Goal: Task Accomplishment & Management: Use online tool/utility

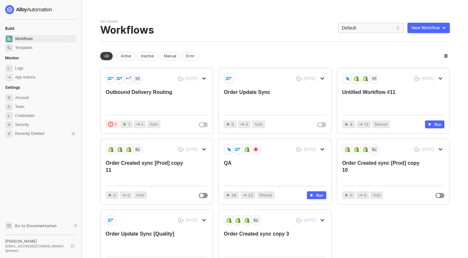
click at [292, 43] on div "Sellmark Team Settings → Workflows Default New Workflow New workspace All Activ…" at bounding box center [274, 147] width 349 height 256
click at [365, 28] on span "Default" at bounding box center [371, 28] width 58 height 10
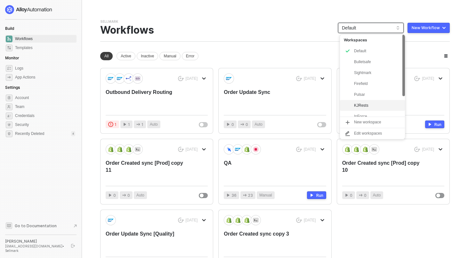
click at [361, 104] on div "KJRests" at bounding box center [377, 105] width 47 height 8
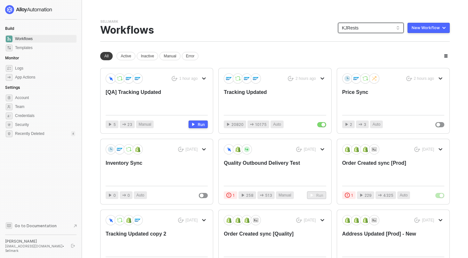
click at [314, 37] on div "Sellmark Team Settings → Workflows KJRests KJRests New Workflow" at bounding box center [274, 30] width 349 height 22
click at [148, 95] on div "[QA] Tracking Updated" at bounding box center [147, 99] width 82 height 21
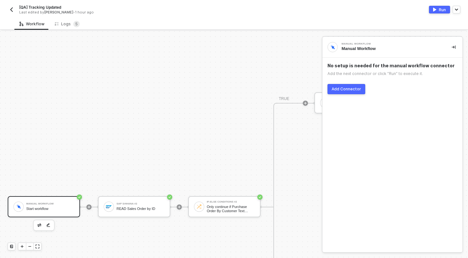
scroll to position [274, 0]
click at [142, 204] on div "SAP S/4HANA #2 READ Sales Order by ID" at bounding box center [140, 206] width 48 height 12
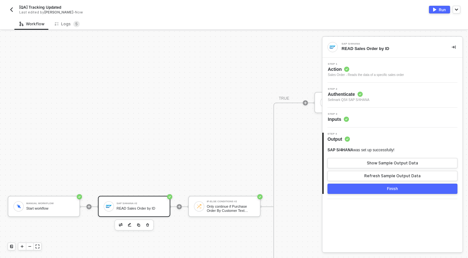
click at [359, 113] on div "Step 3 Inputs" at bounding box center [393, 118] width 139 height 10
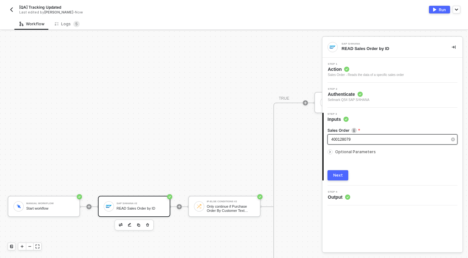
click at [361, 138] on div "400128079" at bounding box center [389, 139] width 116 height 6
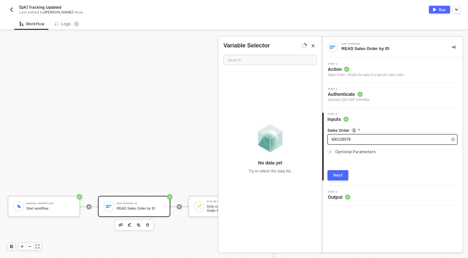
click at [361, 138] on div "400128079" at bounding box center [389, 139] width 116 height 6
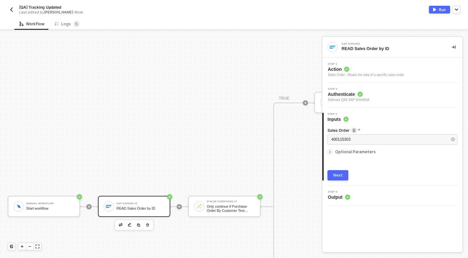
click at [342, 173] on button "Next" at bounding box center [337, 175] width 21 height 10
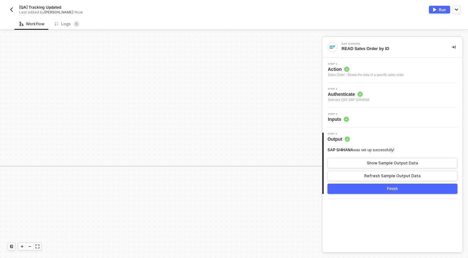
scroll to position [303, 727]
click at [439, 4] on div "[QA] Tracking Updated Last edited by [PERSON_NAME] - Now Run" at bounding box center [234, 9] width 452 height 18
click at [439, 6] on button "Run" at bounding box center [439, 10] width 21 height 8
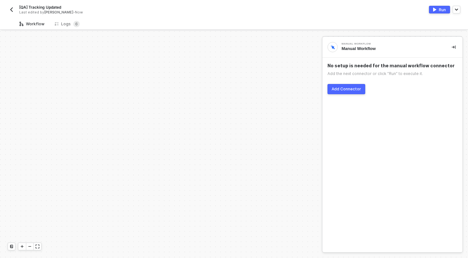
scroll to position [224, 0]
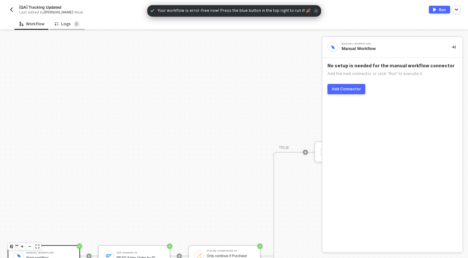
click at [69, 19] on div "Logs 6" at bounding box center [67, 24] width 35 height 12
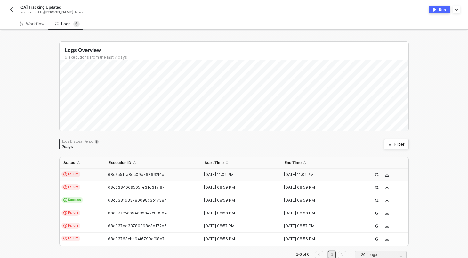
click at [96, 174] on td "Failure" at bounding box center [82, 174] width 45 height 13
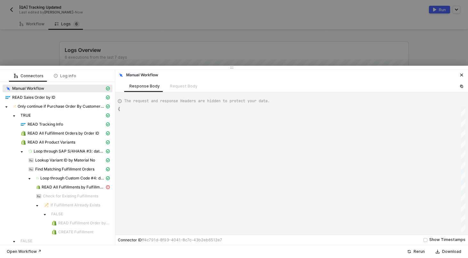
type textarea "{ "json": {}, "id": "28fb0c85-b0a1-49a7-9300-83e1e87a9fec" }"
click at [70, 187] on span "READ All Fulfillments by Fulfillment Order ID" at bounding box center [73, 186] width 63 height 5
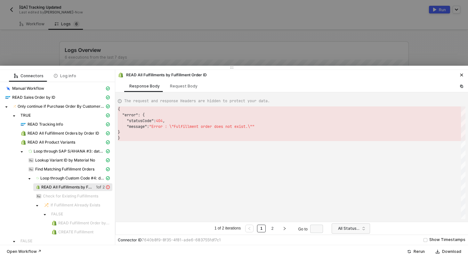
scroll to position [29, 0]
click at [70, 29] on div at bounding box center [234, 129] width 468 height 258
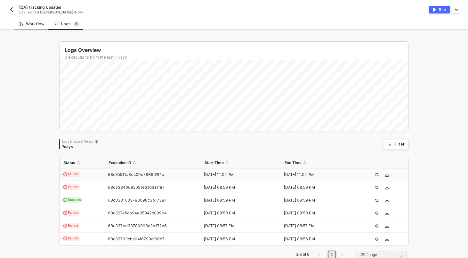
click at [36, 28] on div "Workflow" at bounding box center [31, 24] width 35 height 12
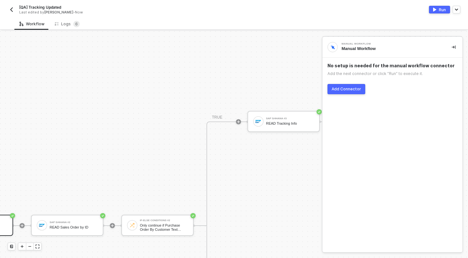
scroll to position [255, 67]
click at [61, 230] on div "SAP S/4HANA #2 READ Sales Order by ID" at bounding box center [73, 225] width 48 height 12
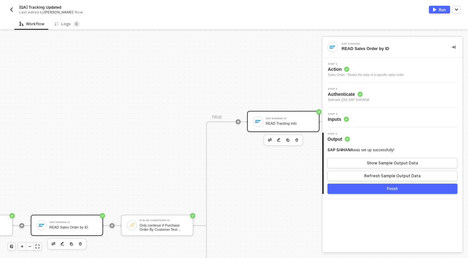
click at [279, 119] on div "SAP S/4HANA #3" at bounding box center [290, 118] width 48 height 3
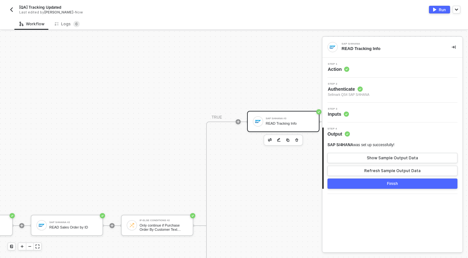
click at [388, 111] on div "Step 3 Inputs" at bounding box center [393, 112] width 139 height 10
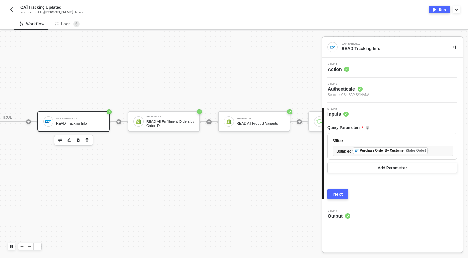
scroll to position [255, 280]
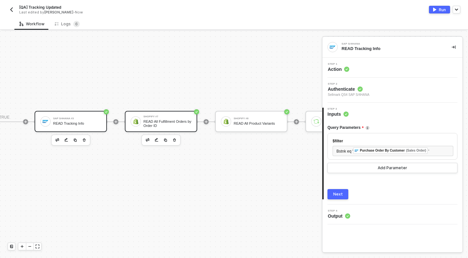
click at [156, 114] on div "Shopify #7 READ All Fulfillment Orders by Order ID" at bounding box center [161, 121] width 72 height 21
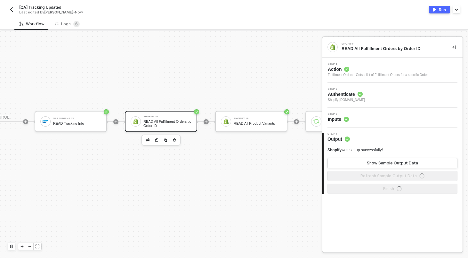
click at [360, 115] on div "Step 3 Inputs" at bounding box center [393, 118] width 139 height 10
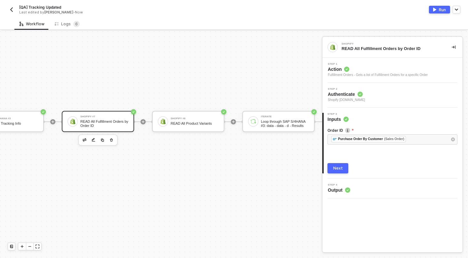
scroll to position [255, 351]
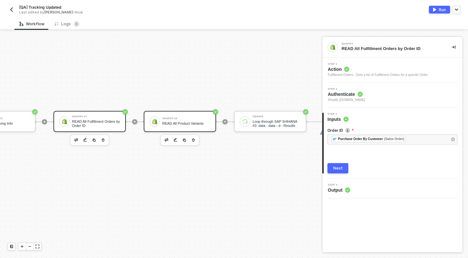
click at [184, 122] on div "READ All Product Variants" at bounding box center [186, 123] width 48 height 4
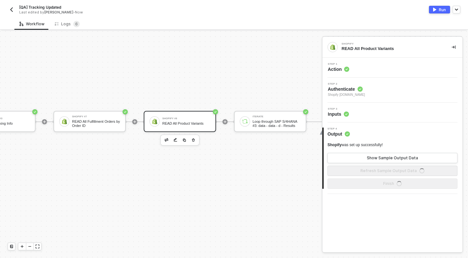
click at [363, 109] on div "Step 3 Inputs" at bounding box center [393, 112] width 139 height 10
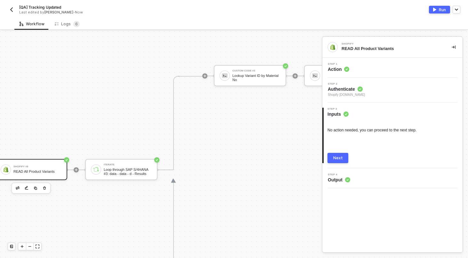
scroll to position [206, 500]
click at [62, 27] on div "Logs 6" at bounding box center [67, 24] width 35 height 12
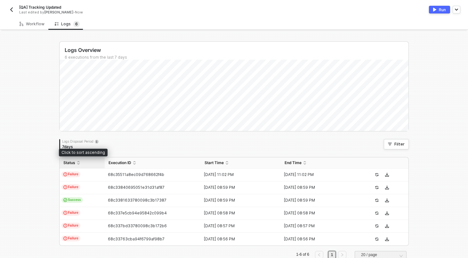
click at [91, 165] on div "Status" at bounding box center [81, 162] width 37 height 5
click at [90, 164] on div "Status" at bounding box center [81, 162] width 37 height 5
click at [89, 181] on td "Failure" at bounding box center [82, 187] width 45 height 13
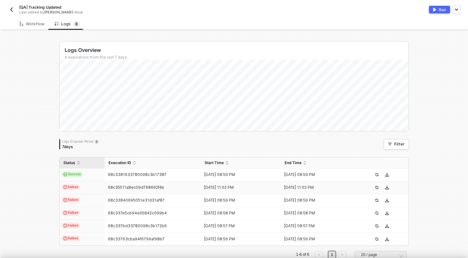
type textarea "{ "json": {}, "id": "28fb0c85-b0a1-49a7-9300-83e1e87a9fec" }"
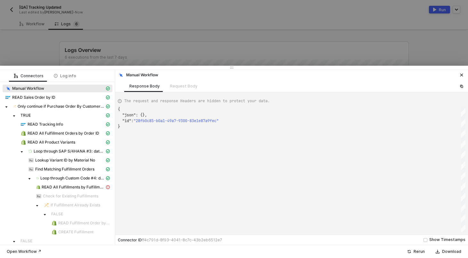
click at [65, 57] on div at bounding box center [234, 129] width 468 height 258
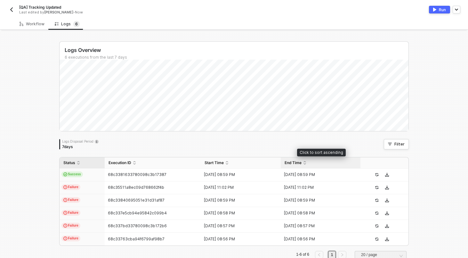
click at [318, 160] on div "End Time" at bounding box center [320, 162] width 72 height 5
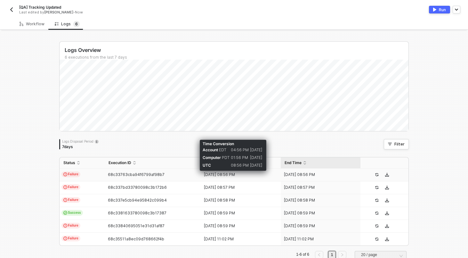
click at [240, 164] on div "08:56 PM" at bounding box center [240, 165] width 19 height 8
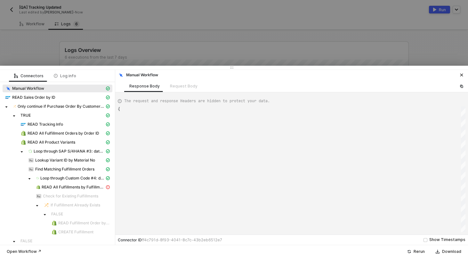
type textarea "{ "json": {}, "id": "aa968bae-2574-46ab-997e-afc6c78fac3f" }"
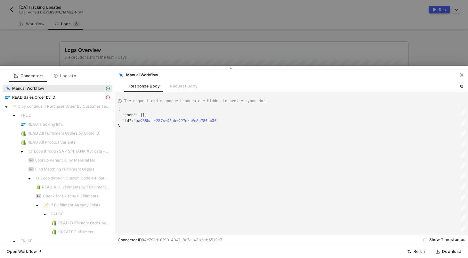
click at [204, 60] on div at bounding box center [234, 129] width 468 height 258
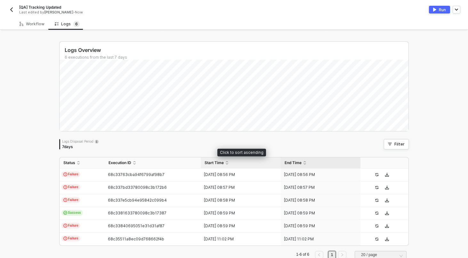
click at [257, 162] on div "Start Time" at bounding box center [240, 162] width 72 height 5
click at [91, 176] on td "Failure" at bounding box center [82, 174] width 45 height 13
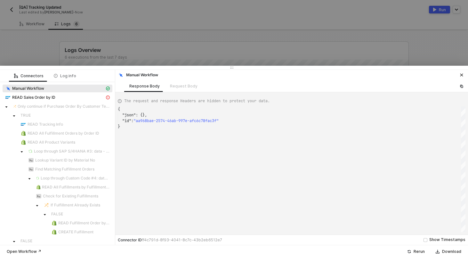
click at [88, 52] on div at bounding box center [234, 129] width 468 height 258
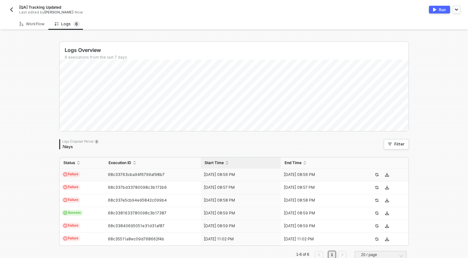
click at [223, 160] on div "Start Time" at bounding box center [240, 162] width 72 height 5
click at [87, 176] on td "Failure" at bounding box center [82, 174] width 45 height 13
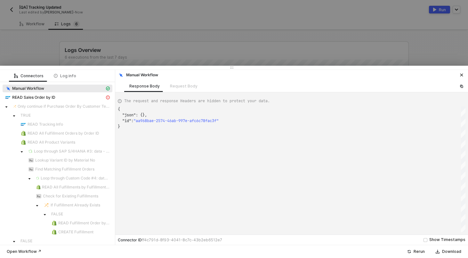
type textarea "{ "json": {}, "id": "28fb0c85-b0a1-49a7-9300-83e1e87a9fec" }"
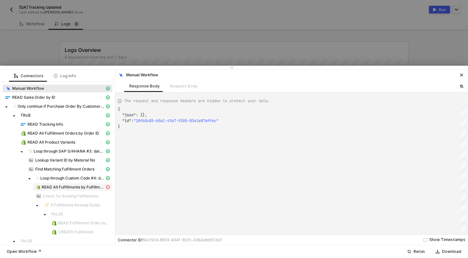
click at [89, 188] on span "READ All Fulfillments by Fulfillment Order ID" at bounding box center [73, 186] width 63 height 5
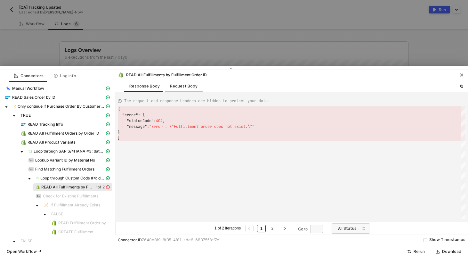
click at [185, 87] on div "Request Body" at bounding box center [184, 85] width 28 height 5
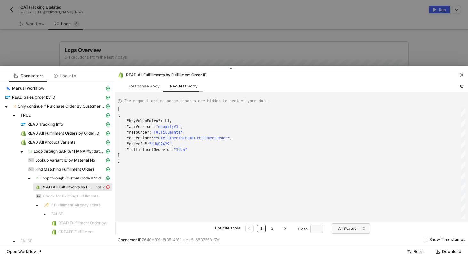
scroll to position [52, 0]
click at [150, 83] on div "Response Body" at bounding box center [144, 85] width 30 height 5
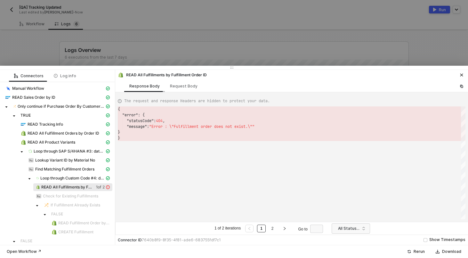
scroll to position [29, 0]
click at [181, 83] on div "Request Body" at bounding box center [184, 86] width 38 height 12
type textarea "[ { "keyValuePairs": [], "apiVersion": "shopifyV1", "resource": "fulfillments",…"
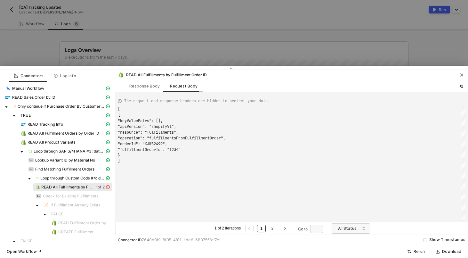
scroll to position [52, 0]
click at [192, 28] on div at bounding box center [234, 129] width 468 height 258
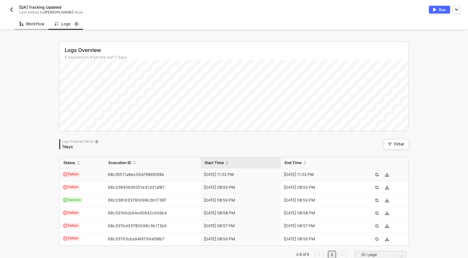
click at [38, 20] on div "Workflow" at bounding box center [31, 24] width 35 height 12
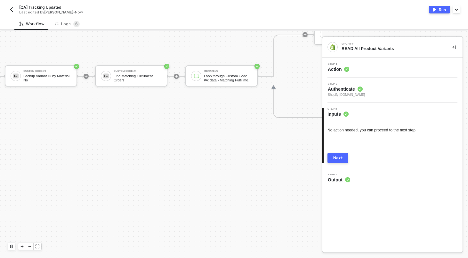
scroll to position [168, 709]
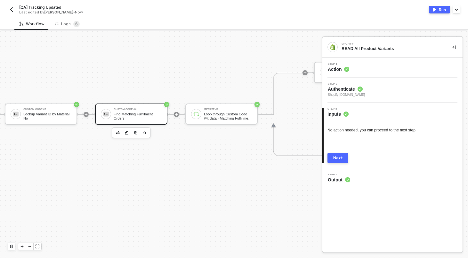
click at [134, 104] on div "Custom Code #4 Find Matching Fulfillment Orders" at bounding box center [131, 113] width 72 height 21
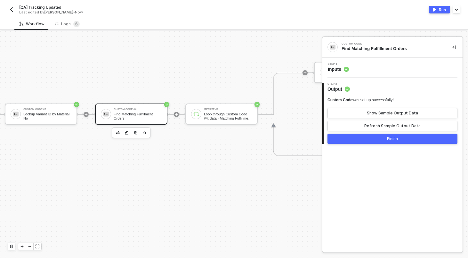
click at [375, 69] on div "Step 1 Inputs" at bounding box center [393, 68] width 139 height 10
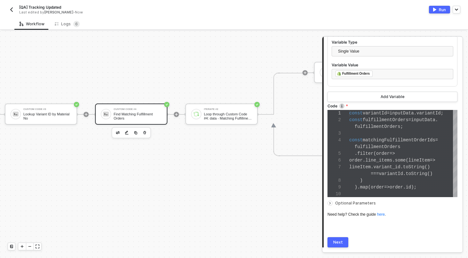
scroll to position [212, 0]
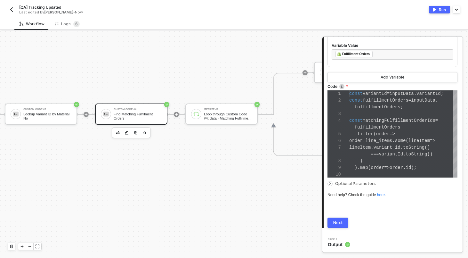
type textarea ") ).map(order => order.id); resolve({ matchingFulfillmentOrderIds: ['1234'] });"
click at [382, 162] on div ")" at bounding box center [403, 160] width 108 height 7
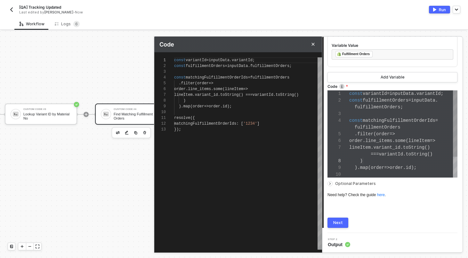
scroll to position [58, 0]
type textarea "resolve({ matchingFulfillmentOrderIds: ['1234'] });"
drag, startPoint x: 266, startPoint y: 124, endPoint x: 241, endPoint y: 124, distance: 24.6
type textarea "const variantId = inputData.variantId; const fulfillmentOrders = inputData.fulf…"
type textarea "resolve({ matchingFulfillmentOrderIds });"
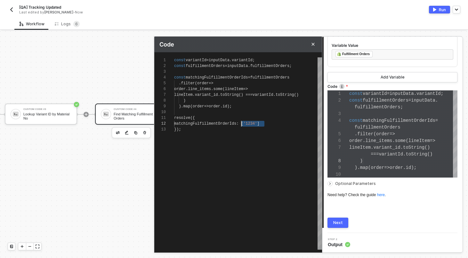
scroll to position [47, 0]
click at [339, 221] on div "Next" at bounding box center [338, 222] width 10 height 5
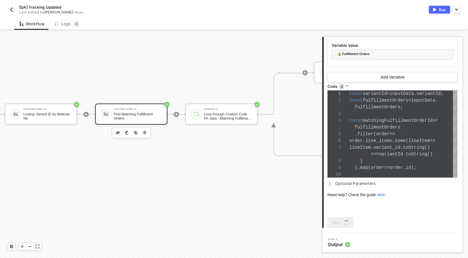
scroll to position [0, 0]
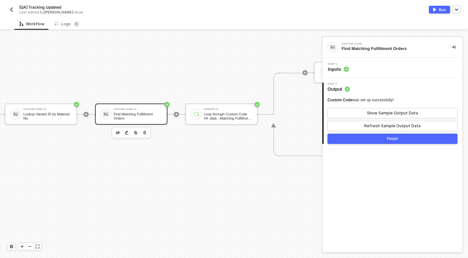
click at [384, 141] on button "Finish" at bounding box center [392, 138] width 130 height 10
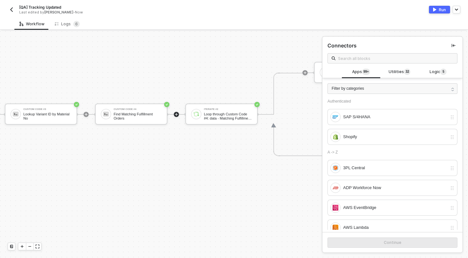
click at [444, 10] on div "Run" at bounding box center [442, 9] width 7 height 5
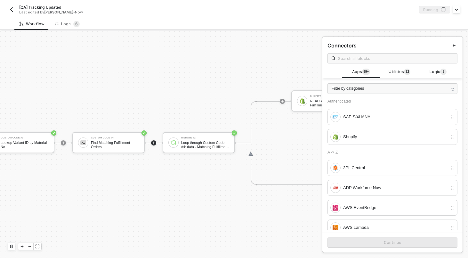
scroll to position [140, 634]
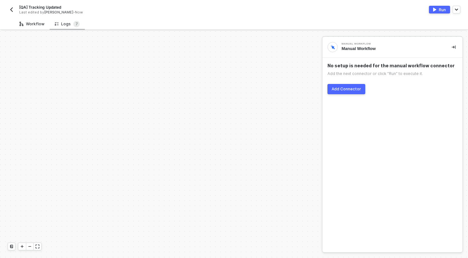
scroll to position [224, 0]
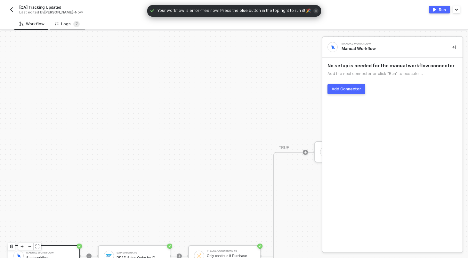
click at [64, 28] on div "Logs 7" at bounding box center [67, 24] width 35 height 12
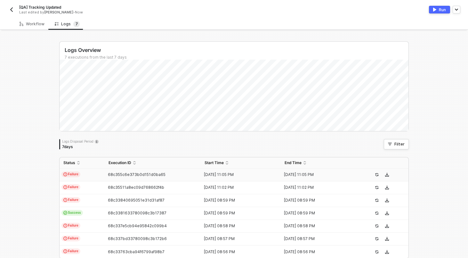
click at [105, 174] on div "68c355c6e373b0d151d0ba65" at bounding box center [150, 174] width 91 height 5
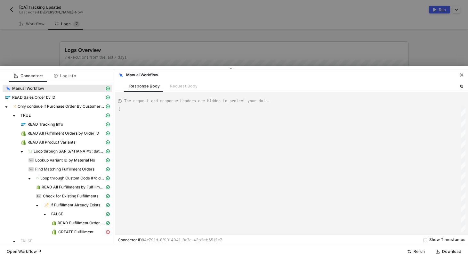
type textarea "{ "json": {}, "id": "68677c37-ed51-4932-a4ee-50e0dcf3d11a" }"
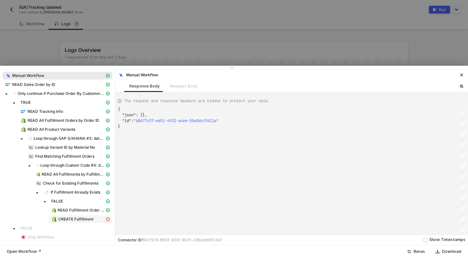
click at [84, 220] on span "CREATE Fulfillment" at bounding box center [75, 218] width 35 height 5
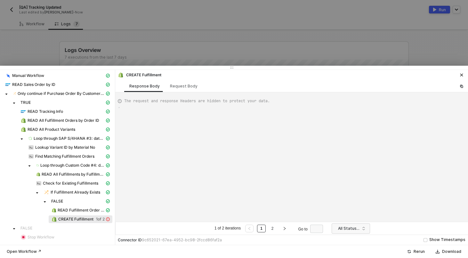
type textarea "{ "data": { "0": [ { "json": { "fulfillment": "gid://shopify/Fulfillment/579897…"
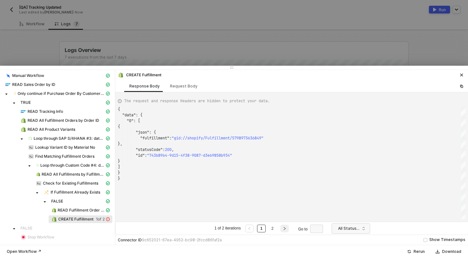
click at [285, 227] on icon "right" at bounding box center [284, 228] width 4 height 4
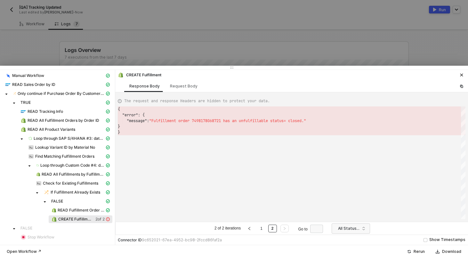
scroll to position [23, 0]
click at [253, 228] on button "button" at bounding box center [249, 228] width 8 height 8
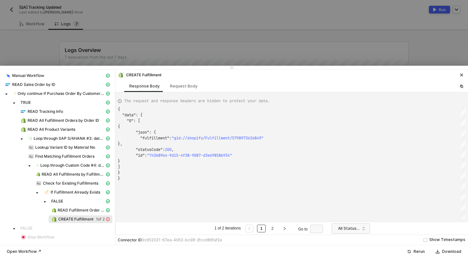
scroll to position [58, 0]
click at [287, 229] on button "button" at bounding box center [284, 228] width 8 height 8
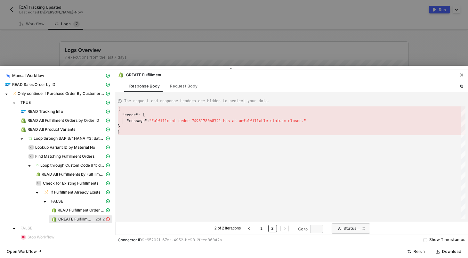
scroll to position [23, 0]
click at [210, 122] on span ""Fulfillment order 7498178068721 has an unfulfilla" at bounding box center [205, 120] width 112 height 5
click at [262, 226] on link "1" at bounding box center [261, 228] width 6 height 7
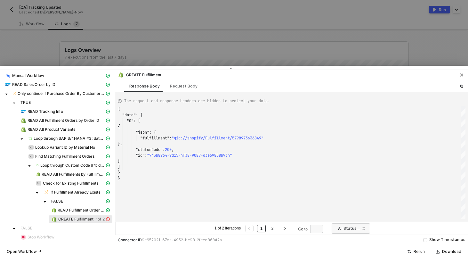
scroll to position [58, 0]
click at [248, 138] on span ""gid://shopify/Fulfillment/5798973636849"" at bounding box center [217, 137] width 92 height 5
click at [181, 85] on div "Request Body" at bounding box center [184, 85] width 28 height 5
type textarea "[ { "lineItems": [], "keyValuePairs": [], "apiVersion": "shopifyV1", "resource"…"
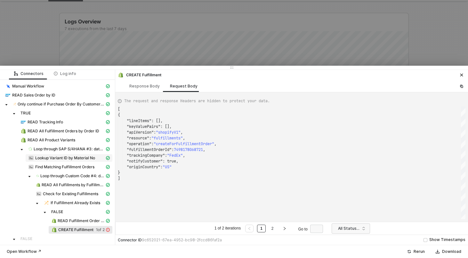
scroll to position [2, 0]
click at [70, 174] on span "Loop through Custom Code #4: data - Matching Fulfillment Order Ids" at bounding box center [72, 175] width 64 height 5
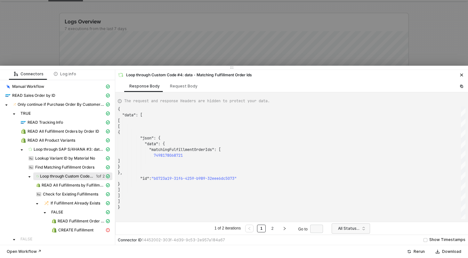
scroll to position [58, 0]
click at [63, 148] on span "Loop through SAP S/4HANA #3: data - data - d - Results" at bounding box center [69, 149] width 71 height 5
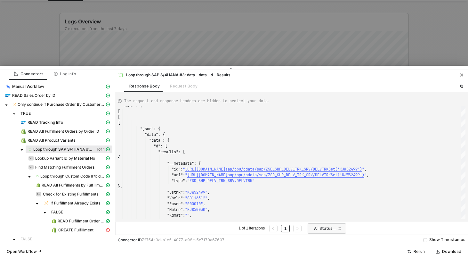
click at [193, 53] on div at bounding box center [234, 129] width 468 height 258
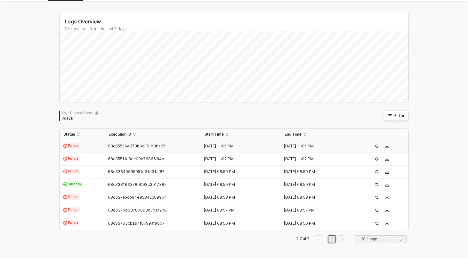
scroll to position [0, 0]
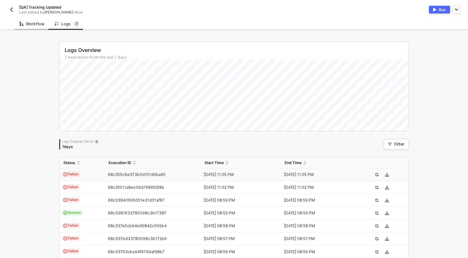
click at [32, 22] on div "Workflow" at bounding box center [32, 23] width 25 height 5
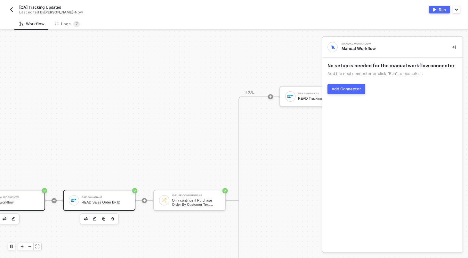
scroll to position [280, 70]
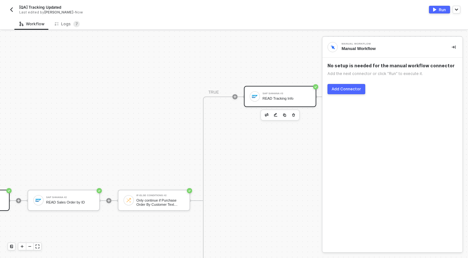
click at [288, 102] on div "SAP S/4HANA #3 READ Tracking Info" at bounding box center [286, 96] width 48 height 12
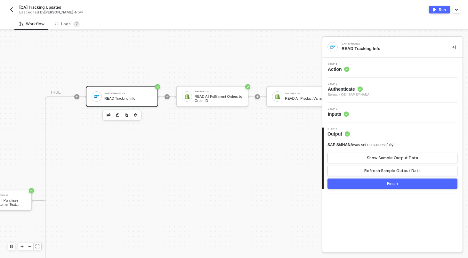
scroll to position [280, 237]
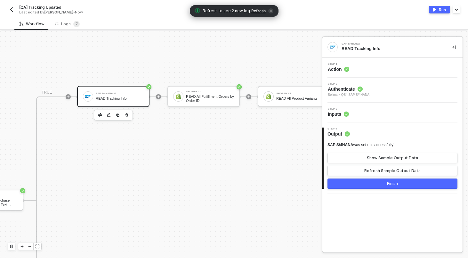
click at [354, 115] on div "Step 3 Inputs" at bounding box center [393, 112] width 139 height 10
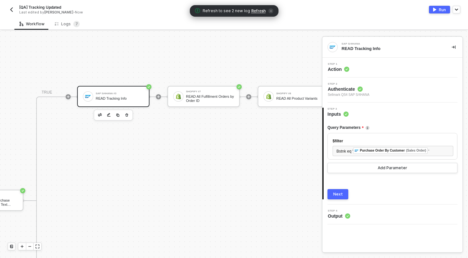
click at [335, 189] on button "Next" at bounding box center [337, 194] width 21 height 10
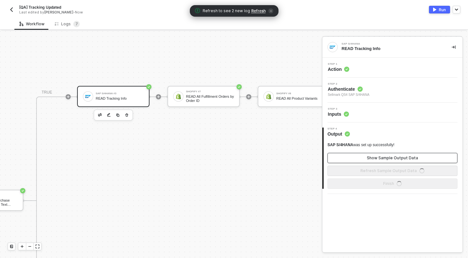
click at [363, 160] on button "Show Sample Output Data" at bounding box center [392, 158] width 130 height 10
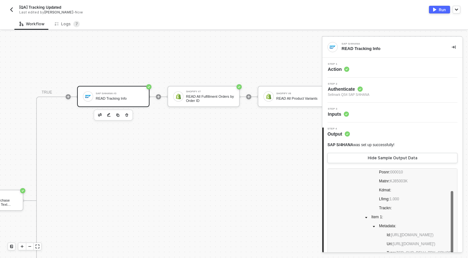
scroll to position [108, 0]
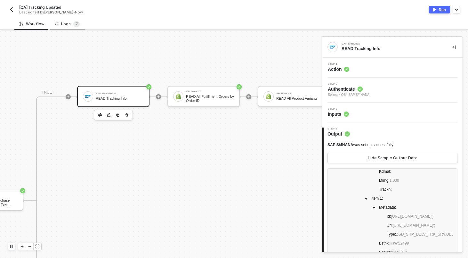
click at [59, 20] on div "Logs 7" at bounding box center [67, 24] width 35 height 12
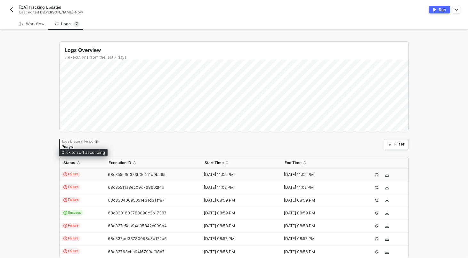
click at [93, 169] on td "Failure" at bounding box center [82, 174] width 45 height 13
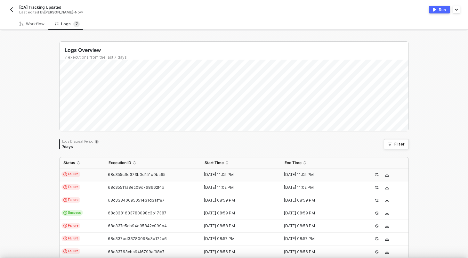
type textarea "{ "json": {}, "id": "68677c37-ed51-4932-a4ee-50e0dcf3d11a" }"
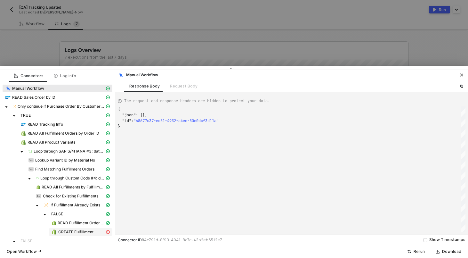
click at [90, 233] on span "CREATE Fulfillment" at bounding box center [75, 231] width 35 height 5
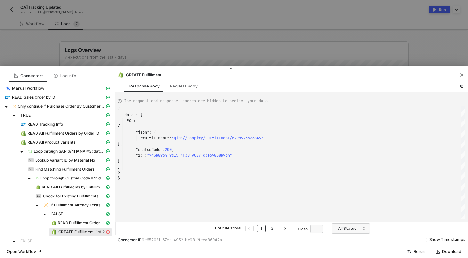
scroll to position [58, 0]
click at [284, 230] on icon "right" at bounding box center [284, 228] width 4 height 4
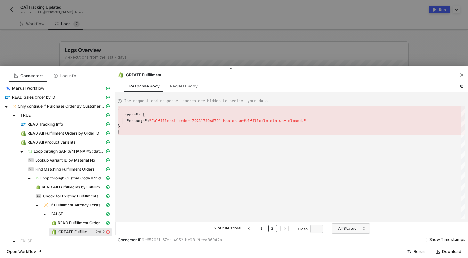
scroll to position [23, 0]
click at [178, 83] on div "Request Body" at bounding box center [184, 86] width 38 height 12
type textarea "[ { "lineItems": [], "keyValuePairs": [], "apiVersion": "shopifyV1", "resource"…"
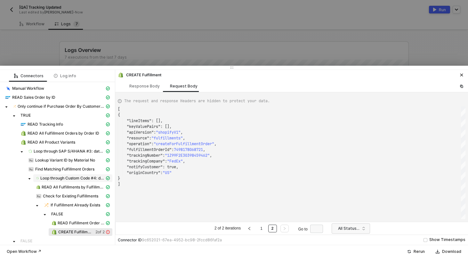
click at [57, 176] on span "Loop through Custom Code #4: data - Matching Fulfillment Order Ids" at bounding box center [72, 177] width 64 height 5
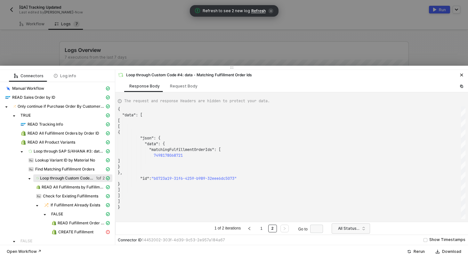
click at [261, 8] on span "Refresh to see 2 new log Refresh" at bounding box center [234, 11] width 78 height 6
click at [261, 9] on span "Refresh" at bounding box center [258, 10] width 14 height 5
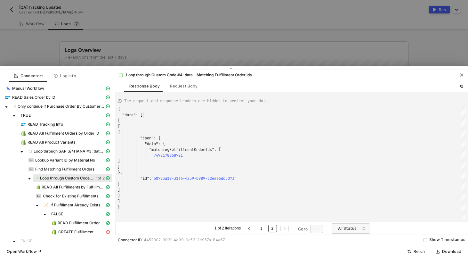
click at [183, 114] on div ""data" : [" at bounding box center [291, 115] width 347 height 6
click at [57, 187] on span "READ All Fulfillments by Fulfillment Order ID" at bounding box center [73, 186] width 63 height 5
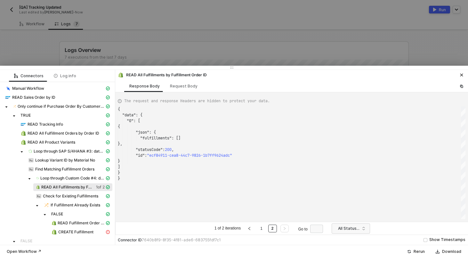
scroll to position [58, 0]
click at [61, 175] on span "Loop through Custom Code #4: data - Matching Fulfillment Order Ids" at bounding box center [72, 177] width 64 height 5
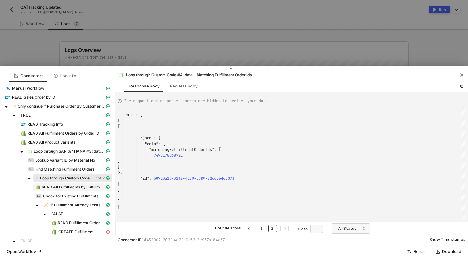
click at [77, 187] on span "READ All Fulfillments by Fulfillment Order ID" at bounding box center [73, 186] width 63 height 5
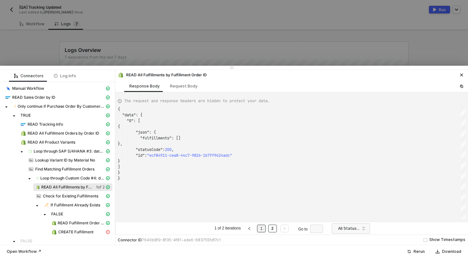
click at [260, 228] on link "1" at bounding box center [261, 228] width 6 height 7
click at [71, 185] on span "READ All Fulfillments by Fulfillment Order ID" at bounding box center [67, 186] width 52 height 5
click at [72, 40] on div at bounding box center [234, 129] width 468 height 258
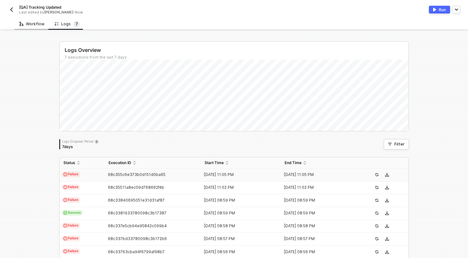
click at [32, 25] on div "Workflow" at bounding box center [32, 23] width 25 height 5
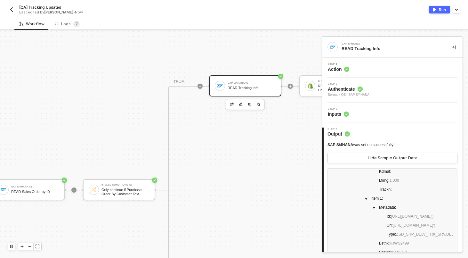
scroll to position [290, 107]
click at [32, 245] on div at bounding box center [30, 245] width 8 height 7
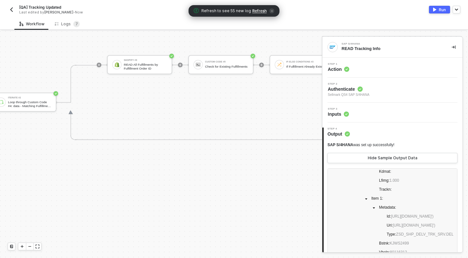
scroll to position [200, 1429]
click at [68, 24] on div "Logs 7" at bounding box center [67, 24] width 25 height 6
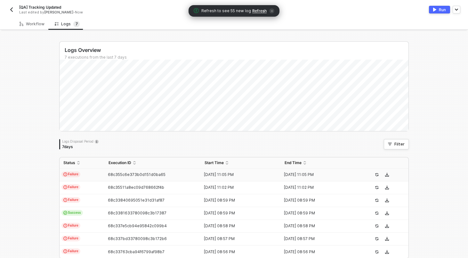
click at [97, 171] on td "Failure" at bounding box center [82, 174] width 45 height 13
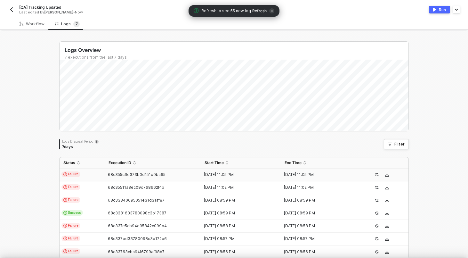
scroll to position [17, 0]
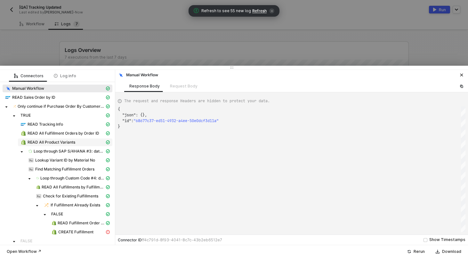
click at [67, 142] on span "READ All Product Variants" at bounding box center [52, 141] width 48 height 5
type textarea "{ "json": { "variants": [ { "id": "38103094919341", "title": "Default Title", "…"
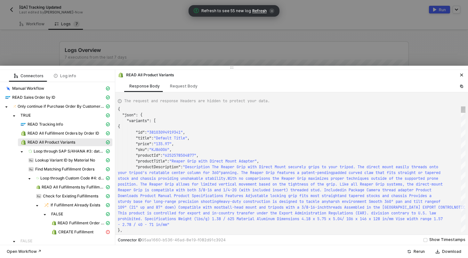
scroll to position [58, 0]
click at [63, 153] on span "Loop through SAP S/4HANA #3: data - data - d - Results" at bounding box center [69, 150] width 71 height 5
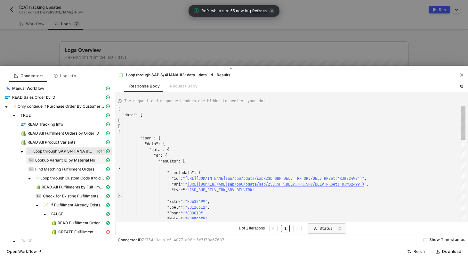
click at [63, 160] on span "Lookup Variant ID by Material No" at bounding box center [65, 159] width 60 height 5
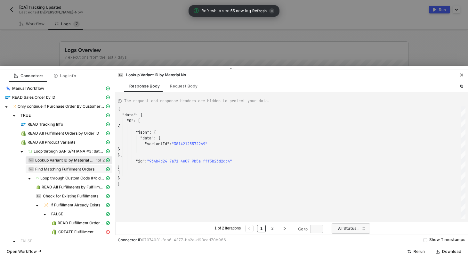
click at [58, 166] on div "Find Matching Fulfillment Orders" at bounding box center [66, 169] width 76 height 6
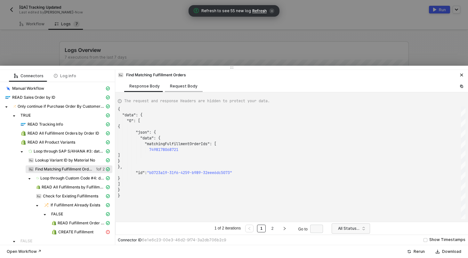
click at [179, 83] on div "Request Body" at bounding box center [184, 85] width 28 height 5
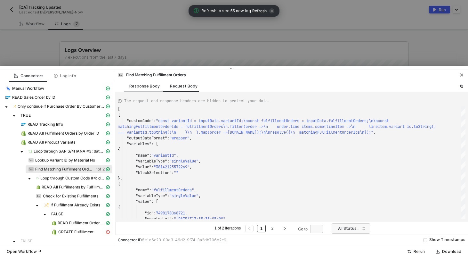
click at [144, 90] on div "Response Body" at bounding box center [144, 86] width 41 height 12
type textarea "{ "data": { "0": [ { "json": { "data": { "matchingFulfillmentOrderIds": [ 74981…"
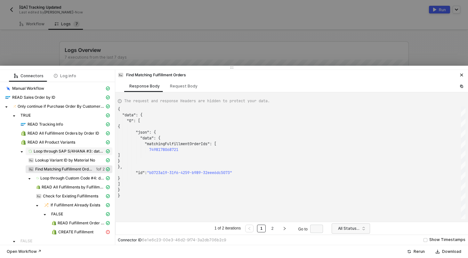
click at [66, 150] on span "Loop through SAP S/4HANA #3: data - data - d - Results" at bounding box center [69, 150] width 71 height 5
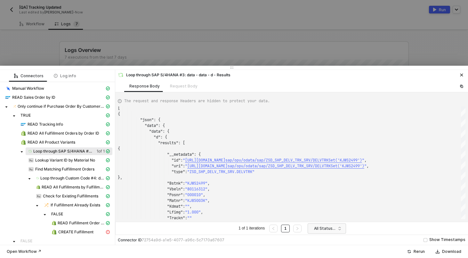
click at [211, 57] on div at bounding box center [234, 129] width 468 height 258
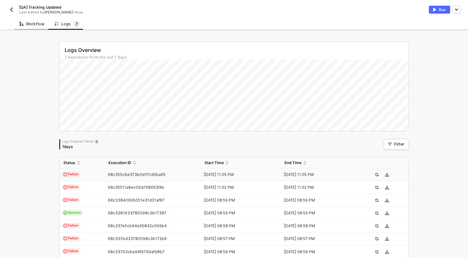
click at [29, 25] on div "Workflow" at bounding box center [32, 23] width 25 height 5
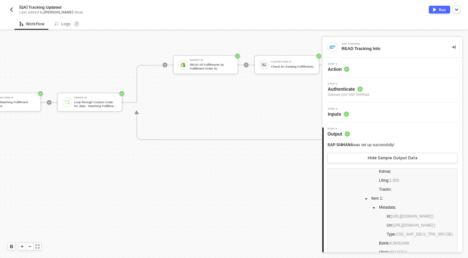
scroll to position [200, 1363]
click at [107, 100] on div "Loop through Custom Code #4: data - Matching Fulfillment Order Ids" at bounding box center [95, 103] width 43 height 7
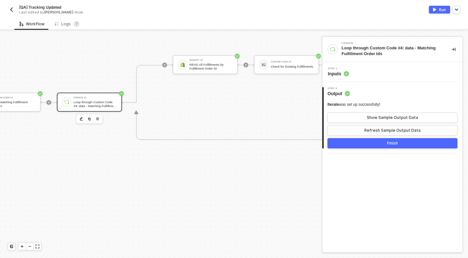
click at [366, 74] on div "Step 1 Inputs" at bounding box center [393, 72] width 139 height 10
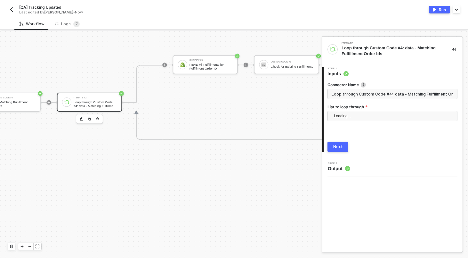
scroll to position [0, 6]
click at [68, 25] on div "Logs 7" at bounding box center [67, 24] width 25 height 6
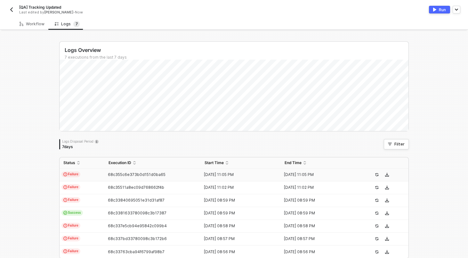
click at [90, 173] on td "Failure" at bounding box center [82, 174] width 45 height 13
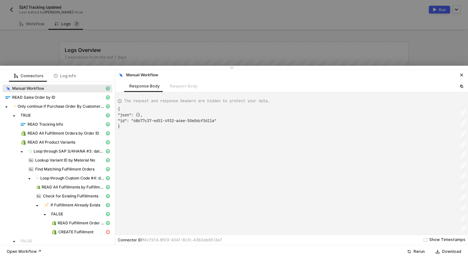
scroll to position [17, 0]
click at [68, 153] on span "Loop through SAP S/4HANA #3: data - data - d - Results" at bounding box center [69, 150] width 71 height 5
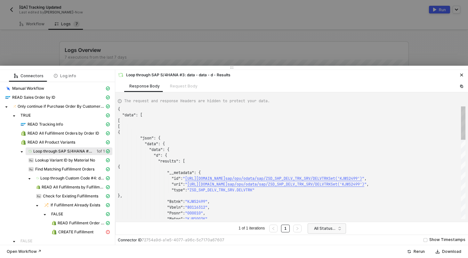
scroll to position [58, 0]
click at [89, 45] on div at bounding box center [234, 129] width 468 height 258
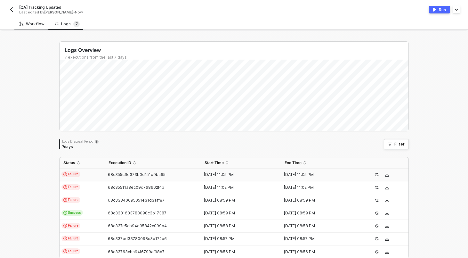
click at [30, 25] on div "Workflow" at bounding box center [32, 23] width 25 height 5
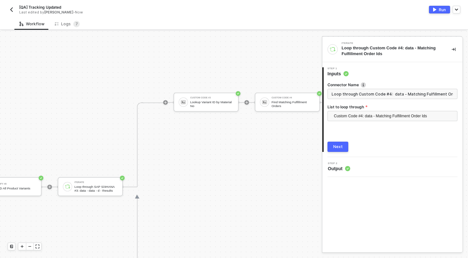
scroll to position [200, 1074]
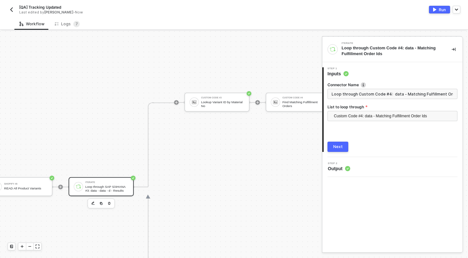
click at [119, 188] on div "Loop through SAP S/4HANA #3: data - data - d - Results" at bounding box center [106, 188] width 43 height 7
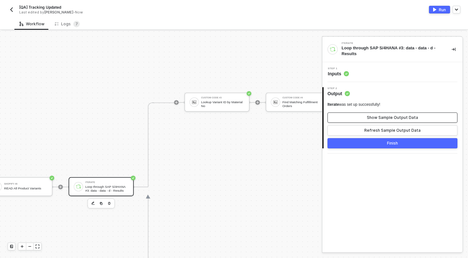
click at [380, 119] on div "Show Sample Output Data" at bounding box center [392, 117] width 51 height 5
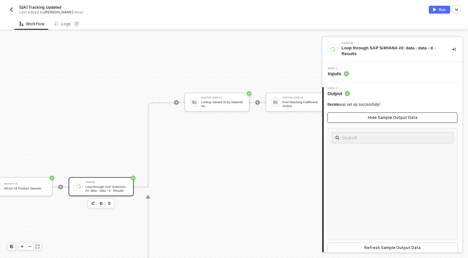
click at [378, 122] on button "Hide Sample Output Data" at bounding box center [392, 117] width 130 height 10
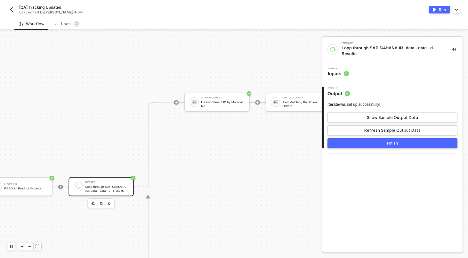
click at [380, 70] on div "Step 1 Inputs" at bounding box center [393, 72] width 139 height 10
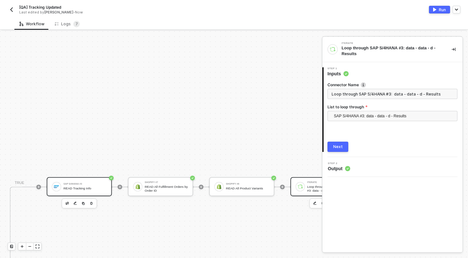
scroll to position [200, 848]
click at [88, 188] on div "READ Tracking Info" at bounding box center [88, 188] width 43 height 4
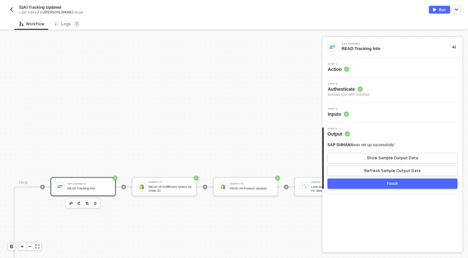
click at [373, 70] on div "Step 1 Action" at bounding box center [393, 68] width 139 height 10
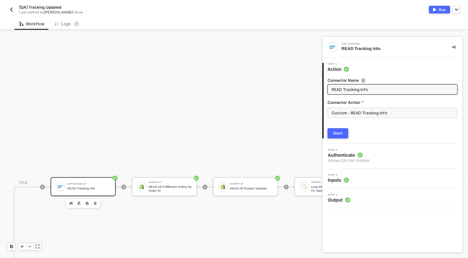
click at [364, 177] on div "Step 3 Inputs" at bounding box center [393, 178] width 139 height 10
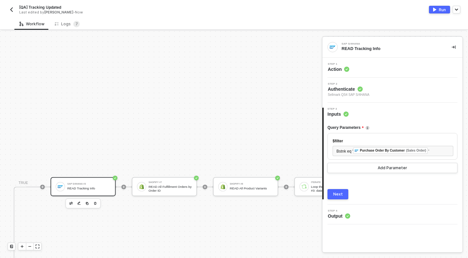
click at [374, 65] on div "Step 1 Action" at bounding box center [393, 68] width 139 height 10
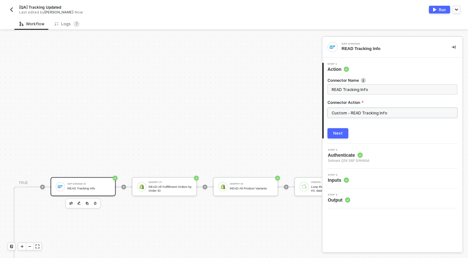
click at [379, 111] on input "Custom - READ Tracking Info" at bounding box center [392, 112] width 130 height 10
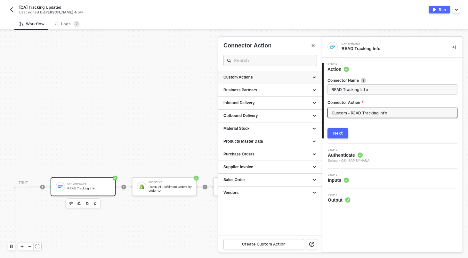
click at [311, 76] on div "Custom Actions" at bounding box center [269, 77] width 93 height 5
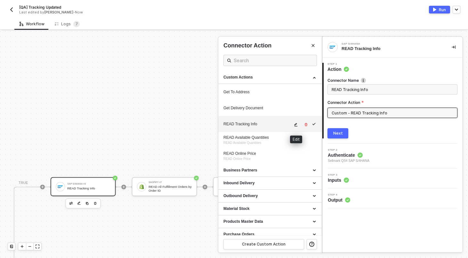
click at [297, 126] on icon "icon-edit" at bounding box center [295, 125] width 3 height 4
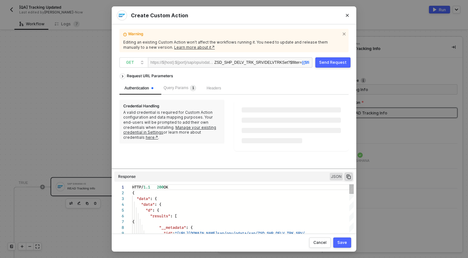
scroll to position [52, 0]
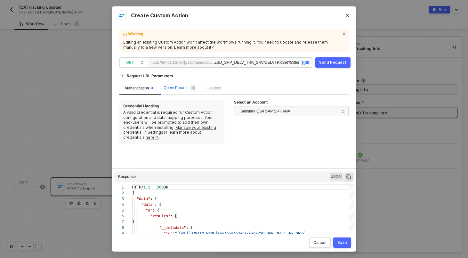
click at [183, 86] on span "Query Params 1" at bounding box center [179, 87] width 33 height 4
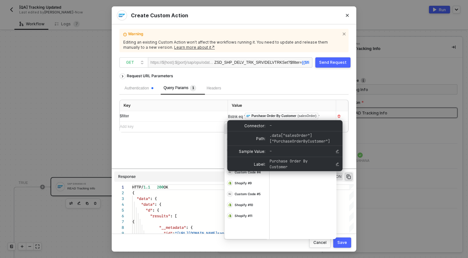
click at [323, 115] on div "Bstnk eq ' ﻿ Purchase Order By Customer (salesOrder) '" at bounding box center [276, 116] width 96 height 7
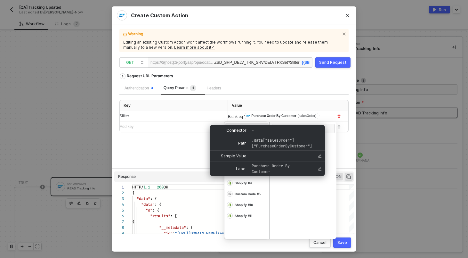
click at [319, 119] on span "'" at bounding box center [319, 116] width 1 height 4
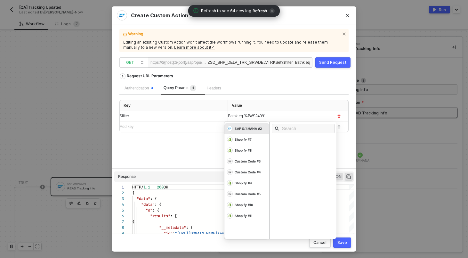
click at [329, 61] on div "Send Request" at bounding box center [333, 62] width 28 height 5
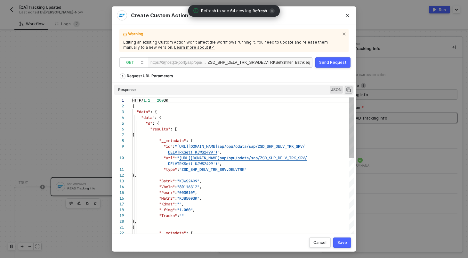
drag, startPoint x: 234, startPoint y: 168, endPoint x: 231, endPoint y: 101, distance: 66.9
click at [231, 101] on div "Request URL Parameters Authentication Query Params 1 Headers Key Value $filter …" at bounding box center [233, 149] width 229 height 158
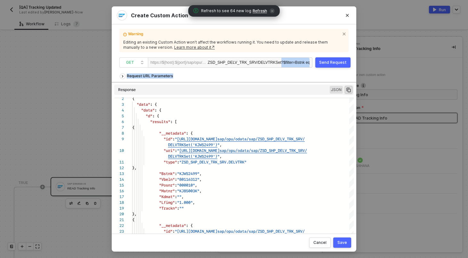
drag, startPoint x: 227, startPoint y: 81, endPoint x: 227, endPoint y: 66, distance: 15.0
click at [227, 66] on div "Warning Editing an existing Custom Action won’t affect the workflows running it…" at bounding box center [233, 129] width 229 height 194
click at [271, 11] on icon "icon-close" at bounding box center [272, 11] width 3 height 3
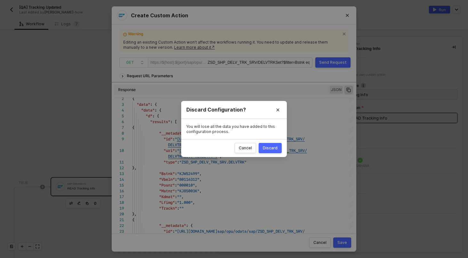
click at [267, 147] on div "Discard" at bounding box center [270, 147] width 15 height 5
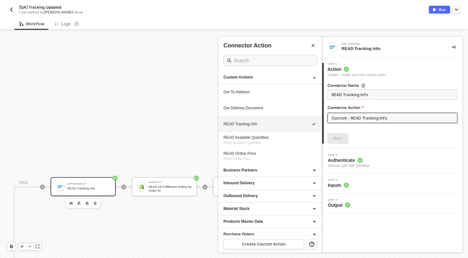
click at [358, 117] on input "Custom - READ Tracking Info" at bounding box center [392, 118] width 130 height 10
click at [295, 125] on icon "icon-edit" at bounding box center [295, 125] width 3 height 4
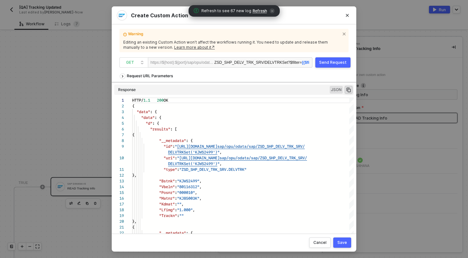
click at [101, 139] on div "Create Custom Action Warning Editing an existing Custom Action won’t affect the…" at bounding box center [234, 129] width 468 height 258
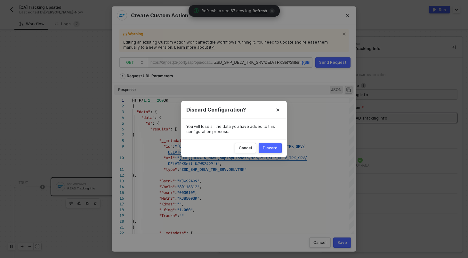
click at [273, 146] on div "Discard" at bounding box center [270, 147] width 15 height 5
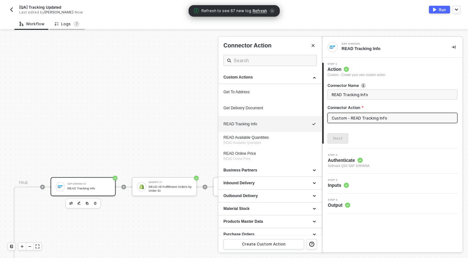
click at [64, 22] on div "Logs 7" at bounding box center [67, 24] width 25 height 6
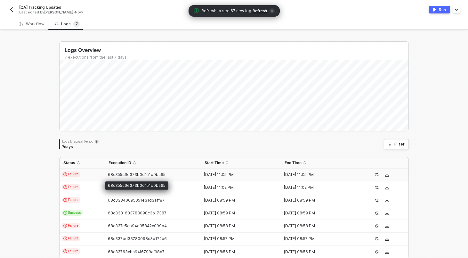
click at [110, 176] on span "68c355c6e373b0d151d0ba65" at bounding box center [137, 174] width 58 height 5
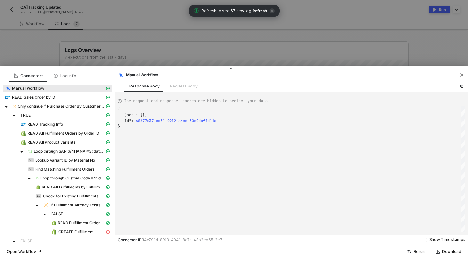
scroll to position [17, 0]
click at [73, 148] on span "Loop through SAP S/4HANA #3: data - data - d - Results" at bounding box center [69, 150] width 71 height 5
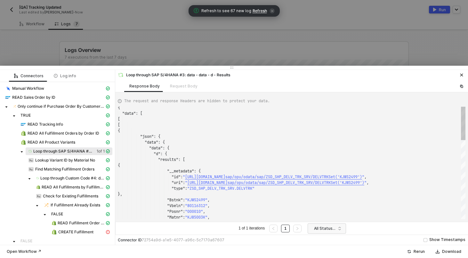
scroll to position [58, 0]
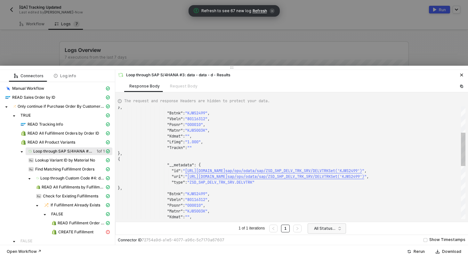
type textarea ""Kdmat": "", "Lfimg": "1.000", "Trackn": "" }, { "__metadata": { "id": "[URL][D…"
click at [279, 134] on div ""Kdmat" : "" ," at bounding box center [291, 136] width 347 height 6
click at [460, 86] on icon "icon-copy-paste" at bounding box center [461, 85] width 3 height 3
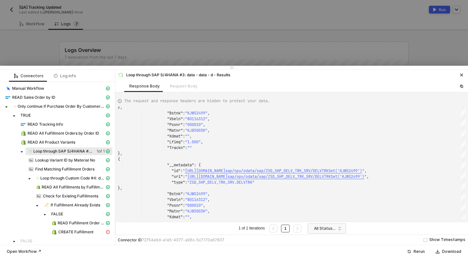
click at [141, 27] on div at bounding box center [234, 129] width 468 height 258
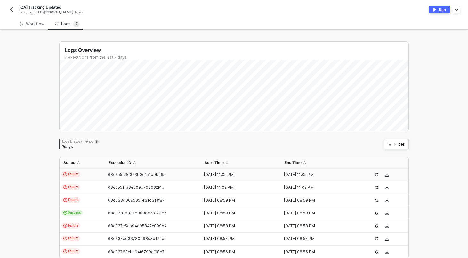
click at [10, 8] on img "button" at bounding box center [11, 9] width 5 height 5
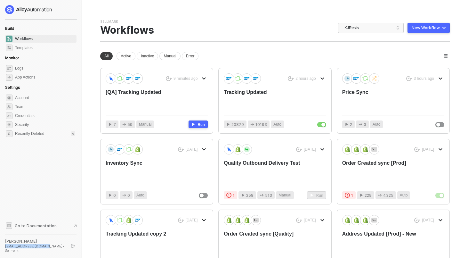
drag, startPoint x: 43, startPoint y: 250, endPoint x: 5, endPoint y: 251, distance: 37.4
click at [5, 251] on div "[EMAIL_ADDRESS][DOMAIN_NAME] • Sellmark" at bounding box center [35, 247] width 60 height 9
copy div "[EMAIL_ADDRESS][DOMAIN_NAME]"
